Goal: Find contact information: Find contact information

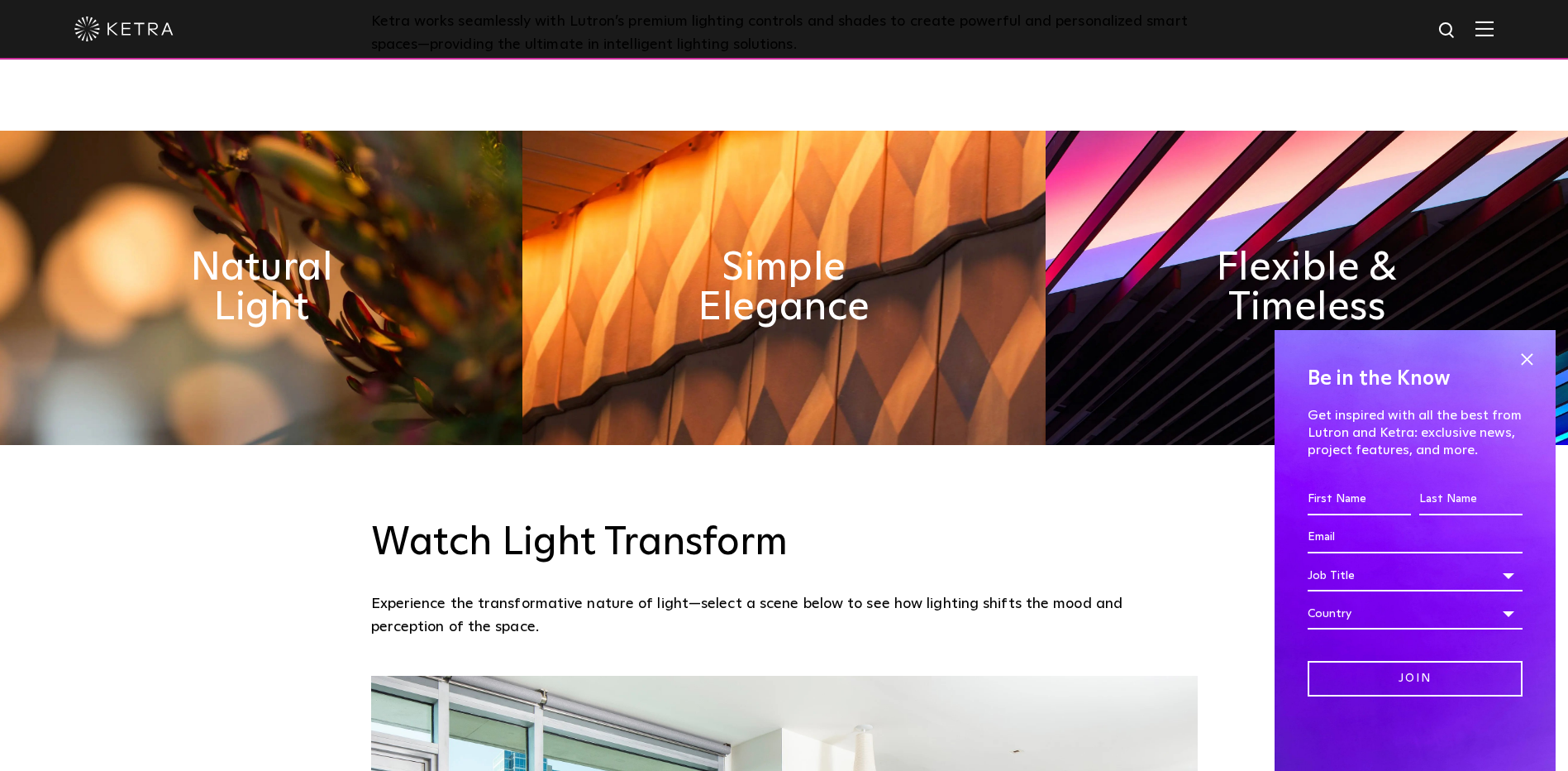
scroll to position [910, 0]
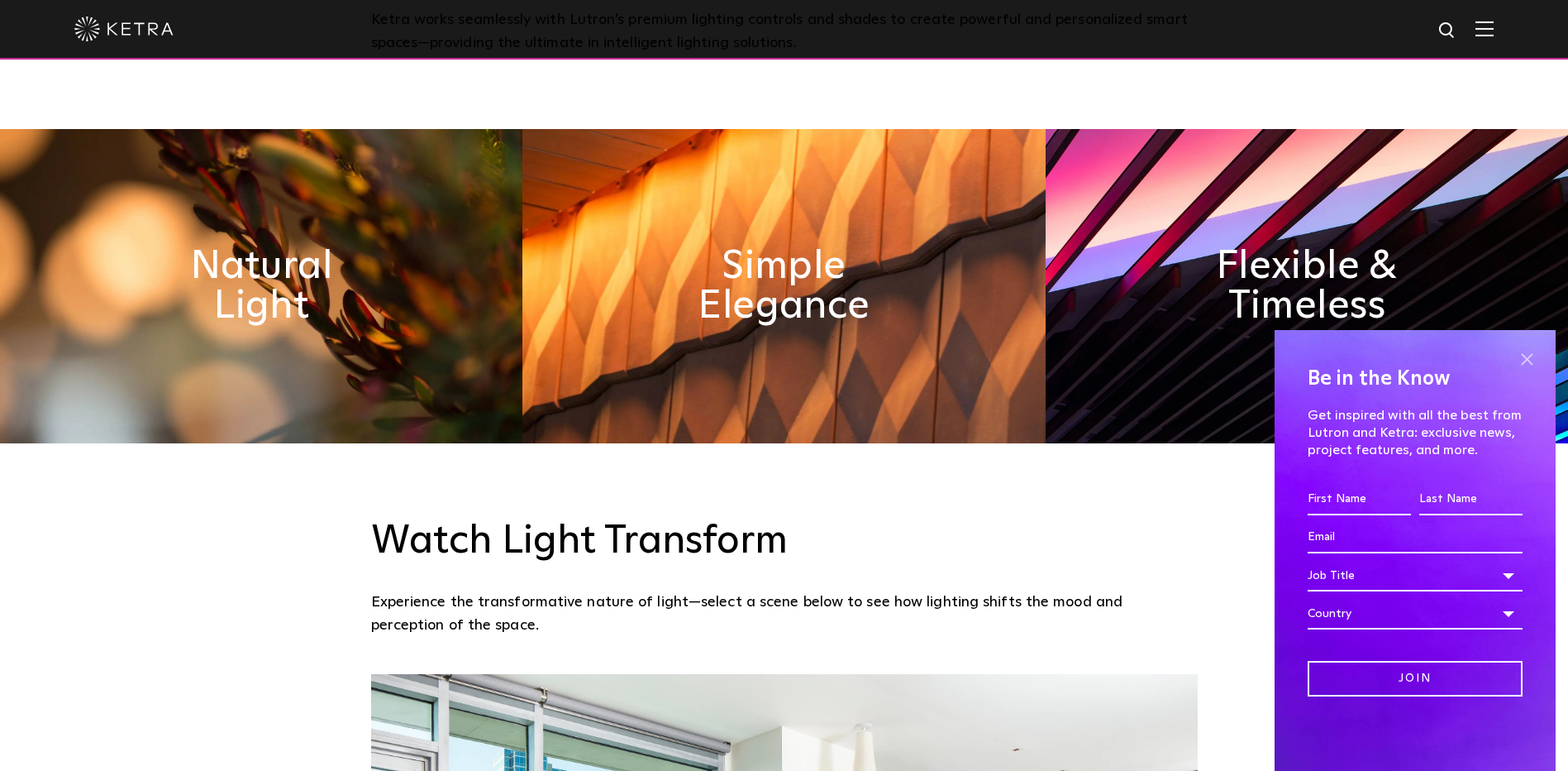
click at [1527, 351] on span at bounding box center [1528, 359] width 25 height 25
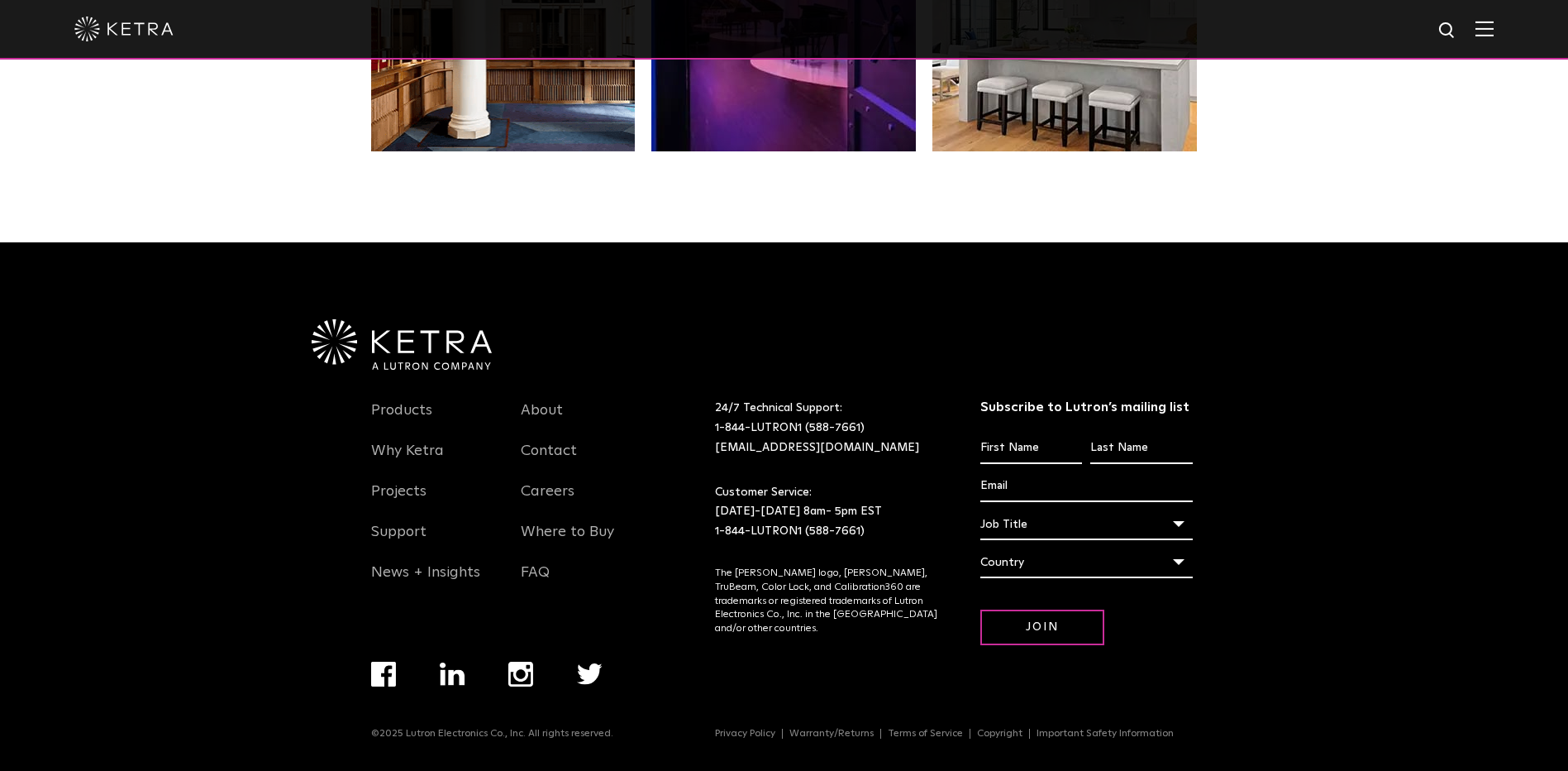
scroll to position [3478, 0]
click at [417, 408] on link "Products" at bounding box center [402, 421] width 62 height 39
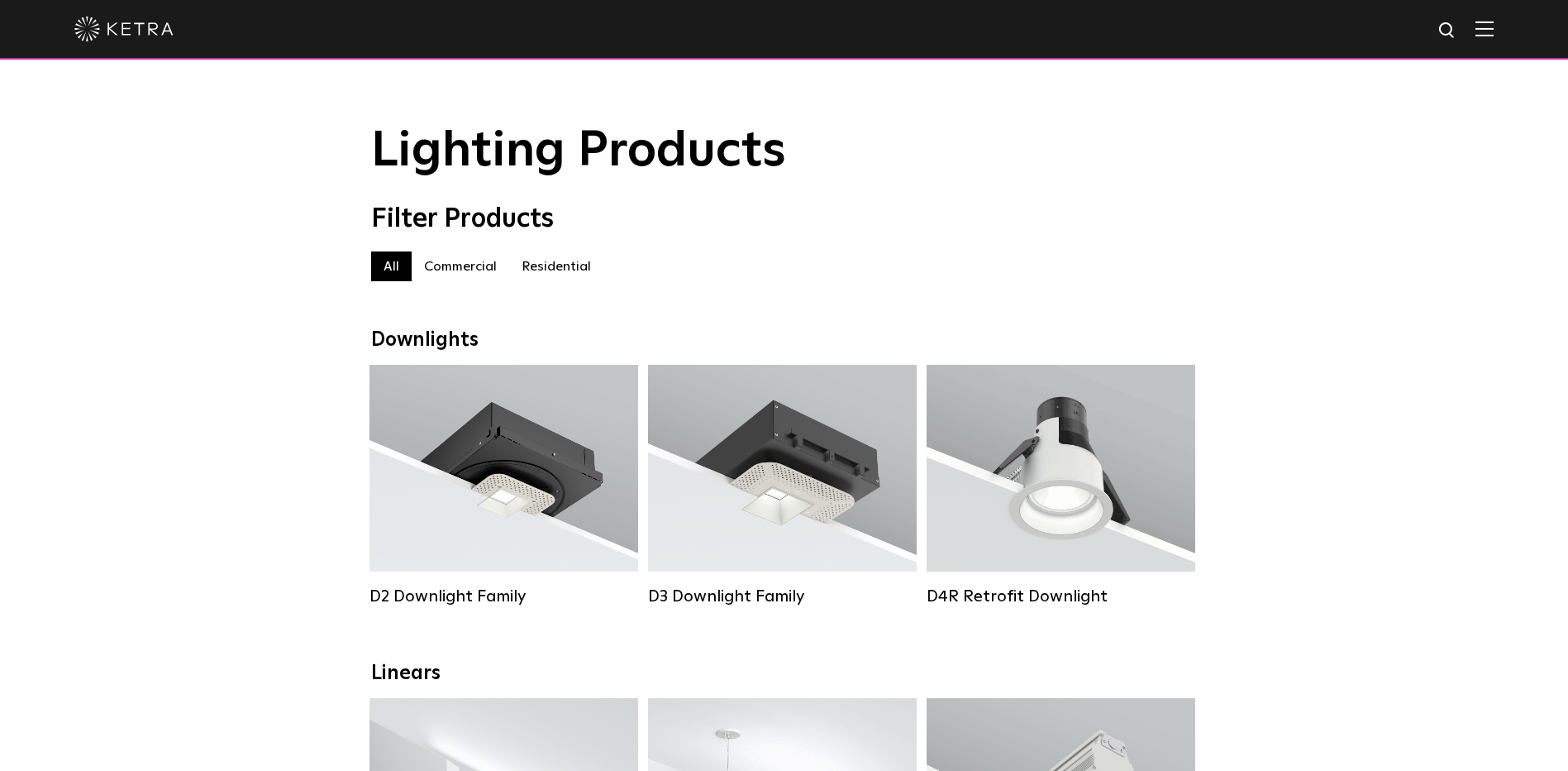
click at [447, 275] on label "Commercial" at bounding box center [460, 266] width 97 height 30
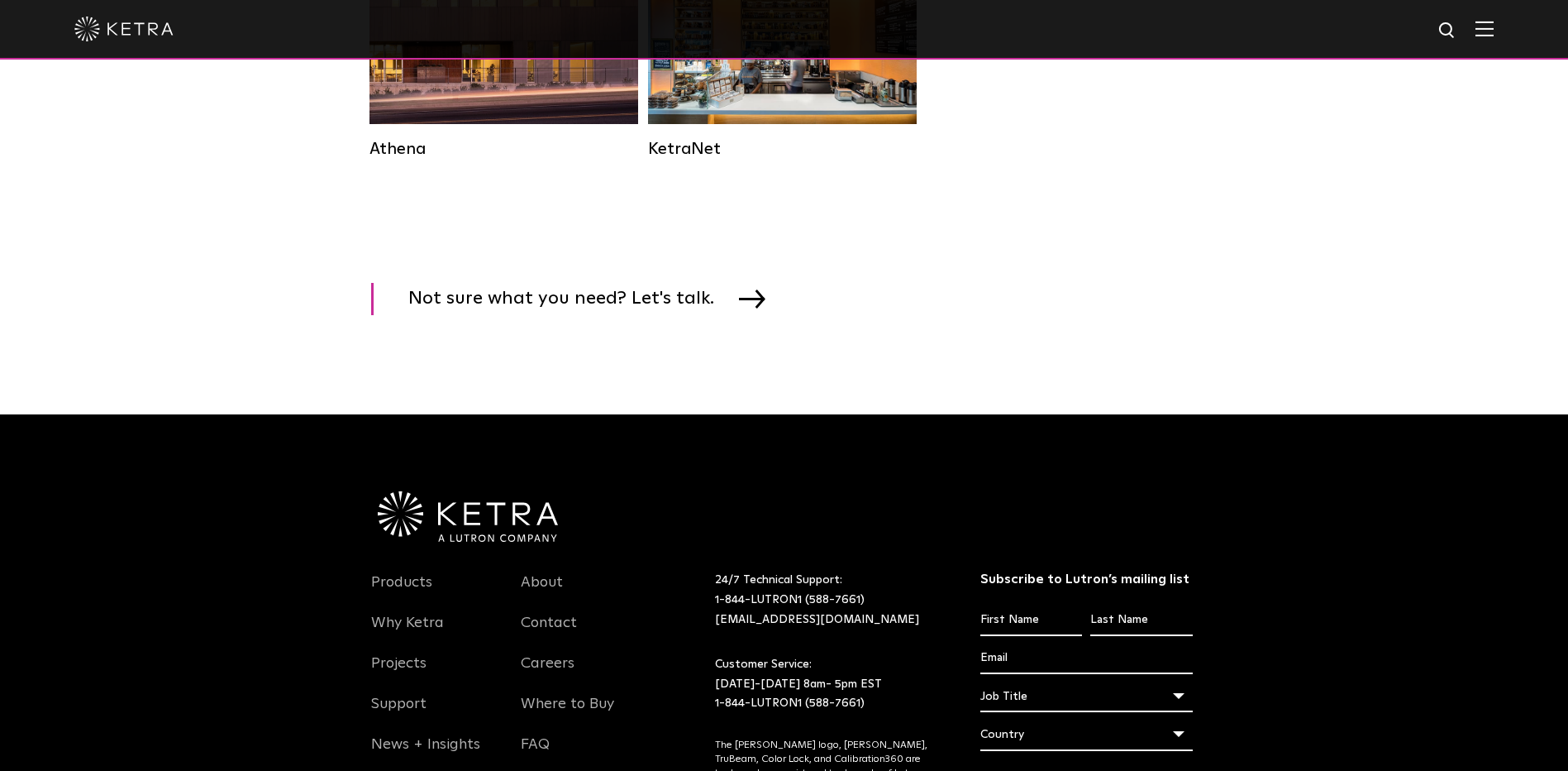
scroll to position [2729, 0]
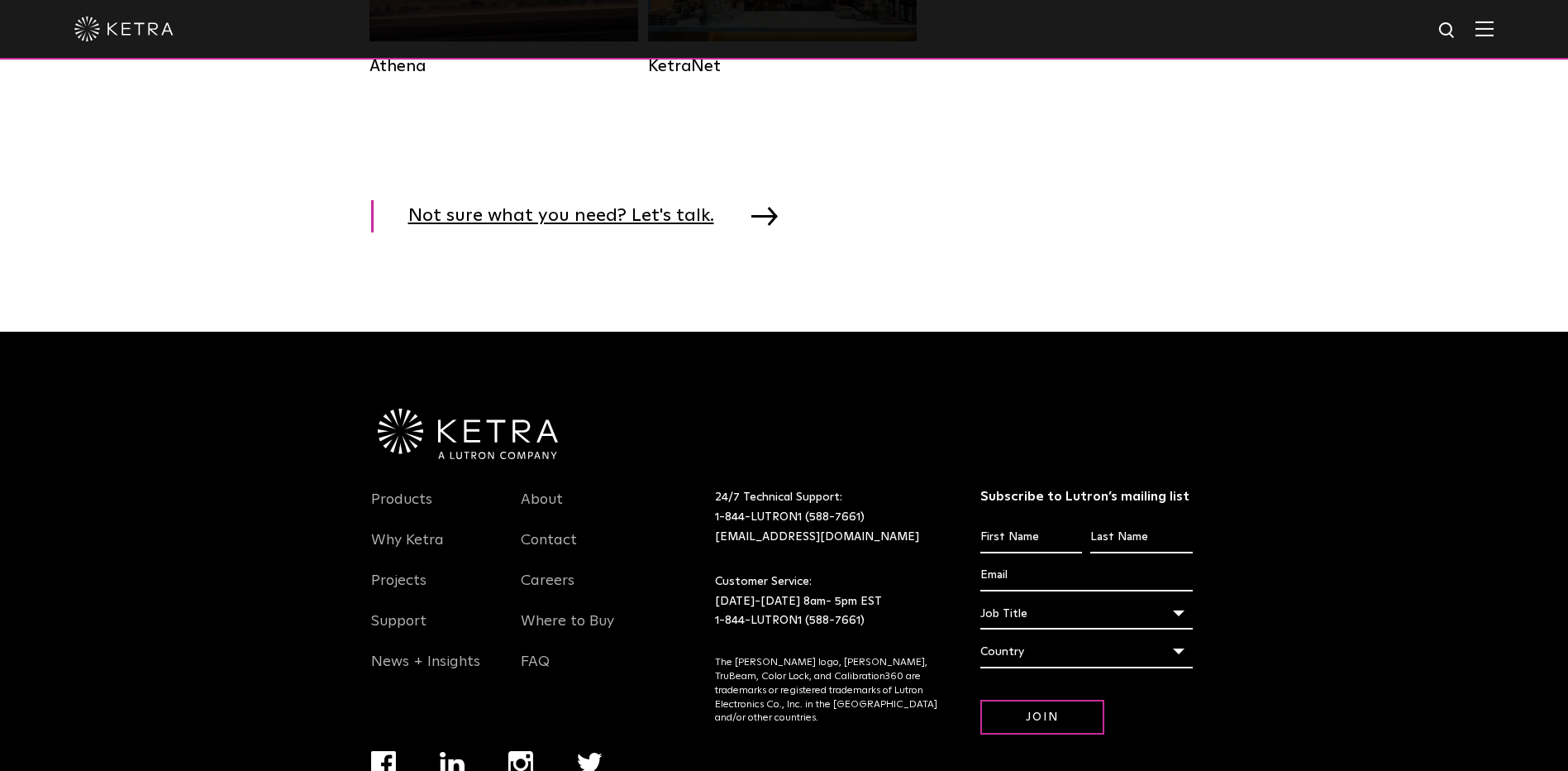
click at [667, 232] on span "Not sure what you need? Let's talk." at bounding box center [574, 217] width 331 height 33
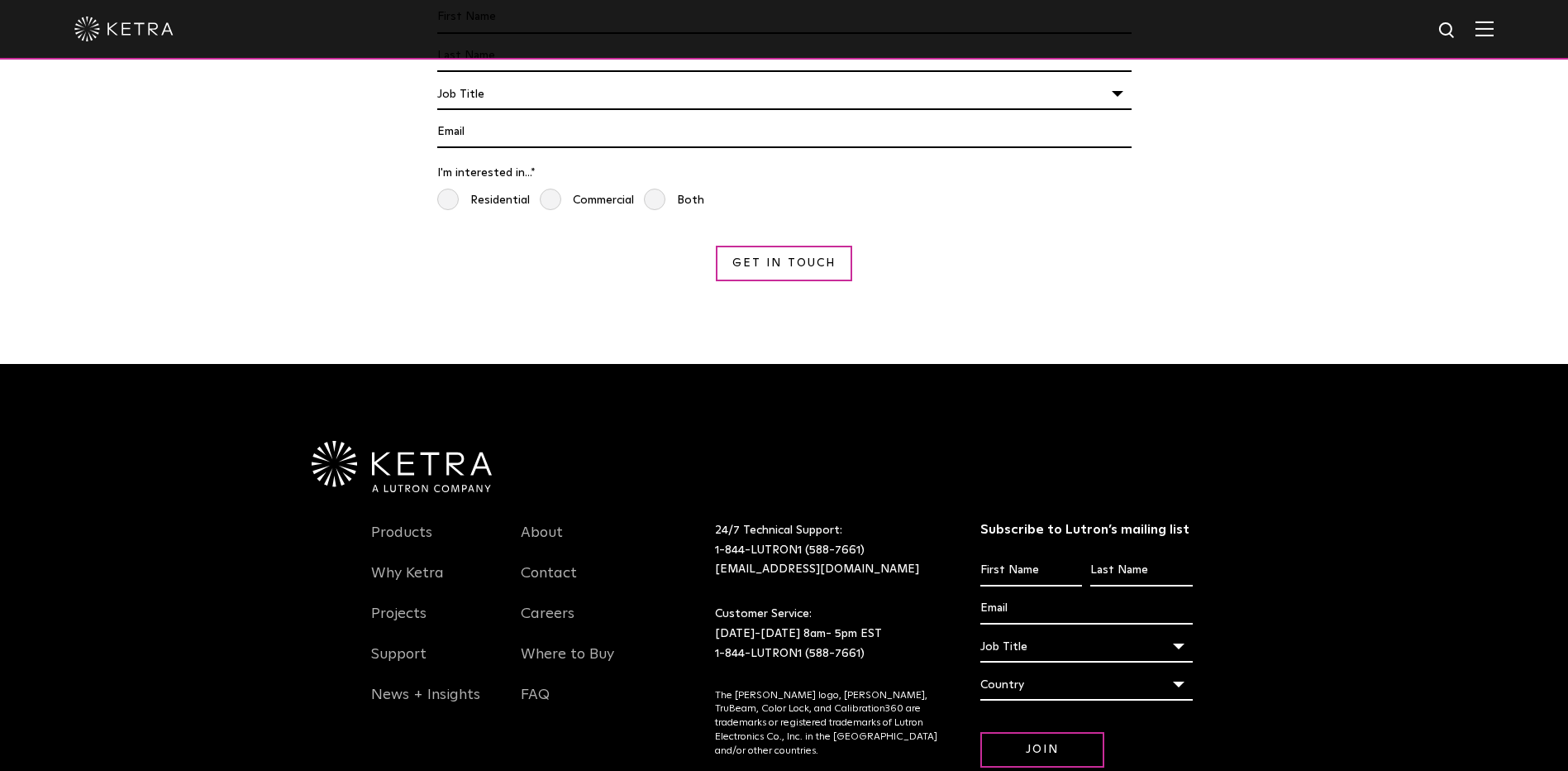
scroll to position [1555, 0]
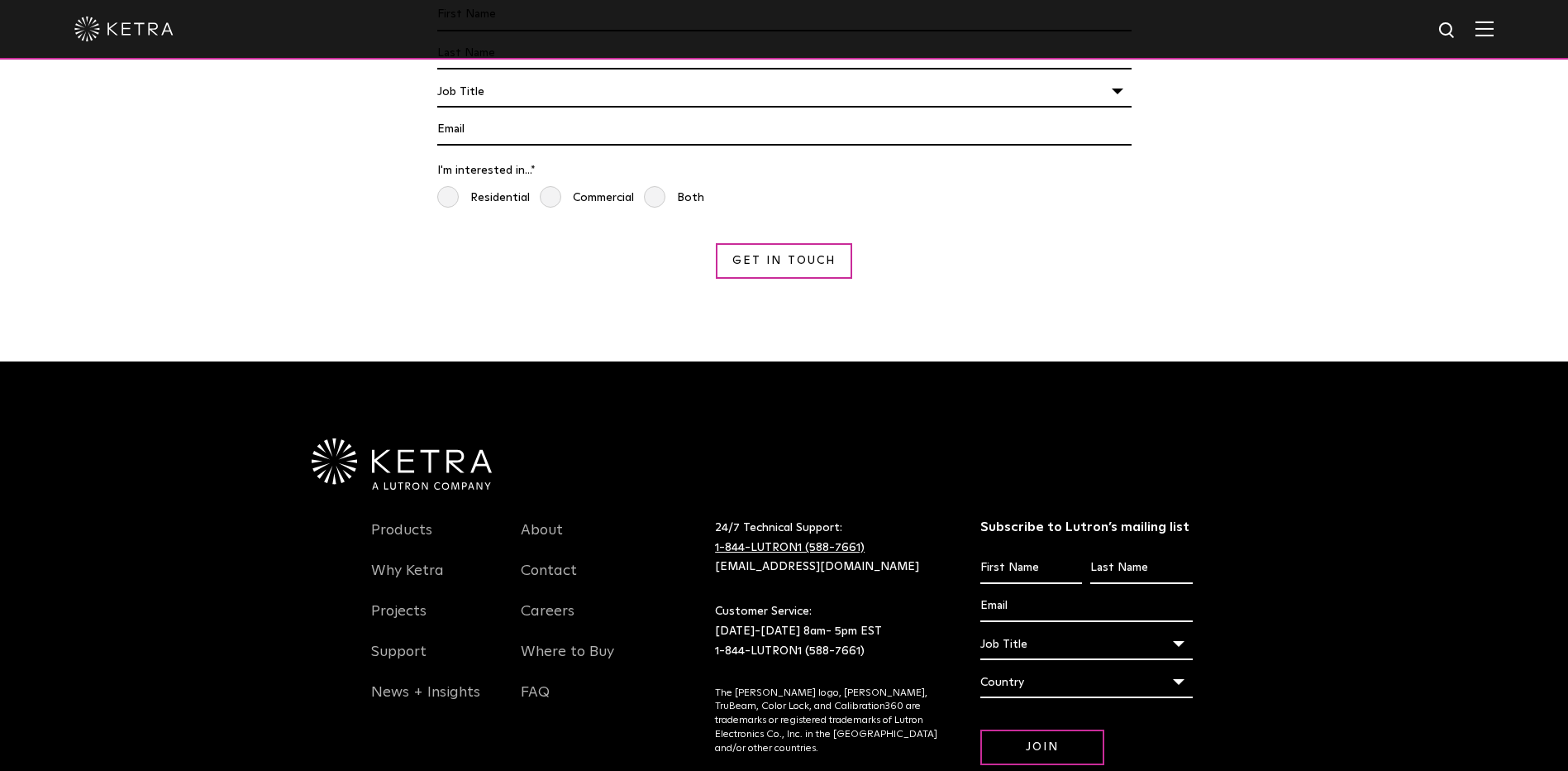
click at [784, 542] on link "1-844-LUTRON1 (588-7661)" at bounding box center [789, 548] width 149 height 12
click at [1458, 179] on div "Need more info? Talk to a Specialist First Name * Last name * I'm a * Job Title…" at bounding box center [784, 119] width 1568 height 484
